Goal: Register for event/course

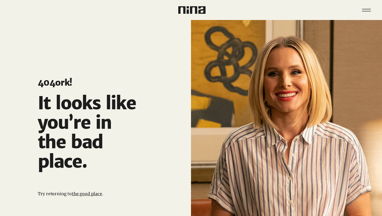
click at [93, 192] on link "the good place" at bounding box center [87, 193] width 30 height 5
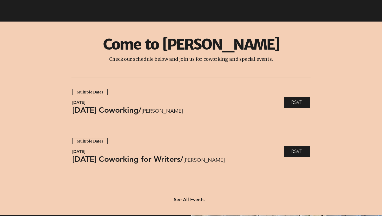
scroll to position [385, 0]
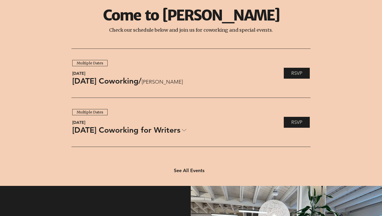
click at [180, 132] on span "[DATE] Coworking for Writers" at bounding box center [126, 130] width 108 height 11
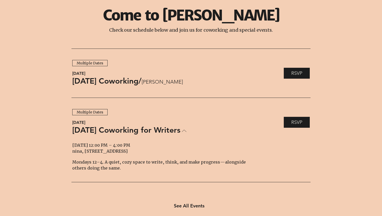
click at [180, 132] on span "[DATE] Coworking for Writers" at bounding box center [126, 130] width 108 height 9
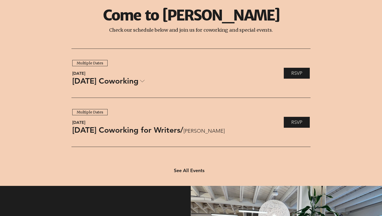
click at [141, 85] on link "[DATE] Coworking" at bounding box center [108, 81] width 73 height 11
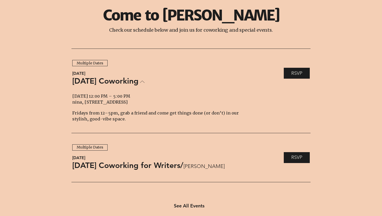
click at [141, 85] on link "[DATE] Coworking" at bounding box center [108, 81] width 73 height 11
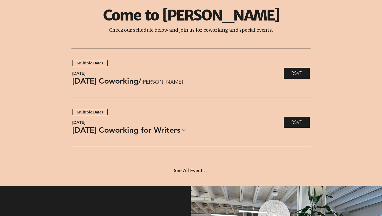
click at [102, 111] on div "Multiple Dates" at bounding box center [90, 112] width 27 height 5
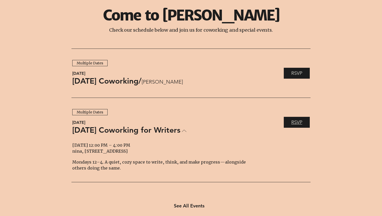
click at [299, 122] on span "RSVP" at bounding box center [296, 122] width 11 height 6
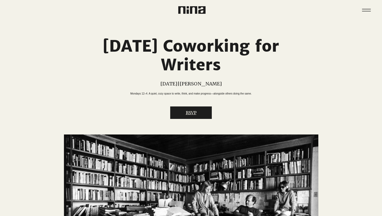
click at [200, 119] on button "RSVP" at bounding box center [191, 113] width 42 height 12
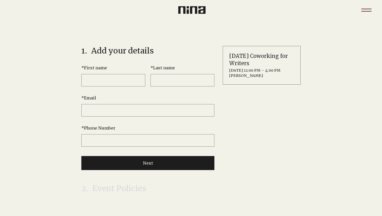
click at [367, 10] on icon "Menu" at bounding box center [366, 10] width 18 height 18
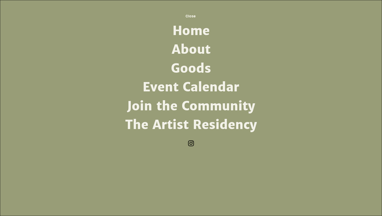
click at [178, 121] on link "The Artist Residency" at bounding box center [191, 125] width 136 height 19
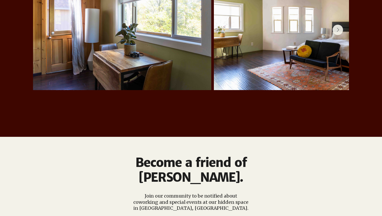
scroll to position [1262, 0]
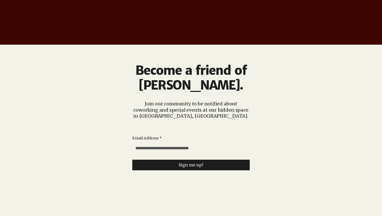
click at [192, 143] on input "Email Address *" at bounding box center [189, 148] width 114 height 10
type input "**********"
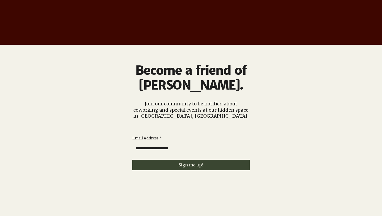
click at [185, 163] on span "Sign me up!" at bounding box center [191, 165] width 25 height 5
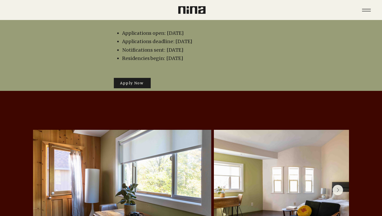
scroll to position [1005, 0]
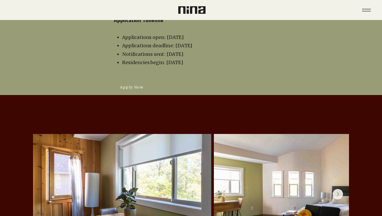
click at [142, 82] on span "Apply Now" at bounding box center [132, 87] width 37 height 10
